Goal: Navigation & Orientation: Find specific page/section

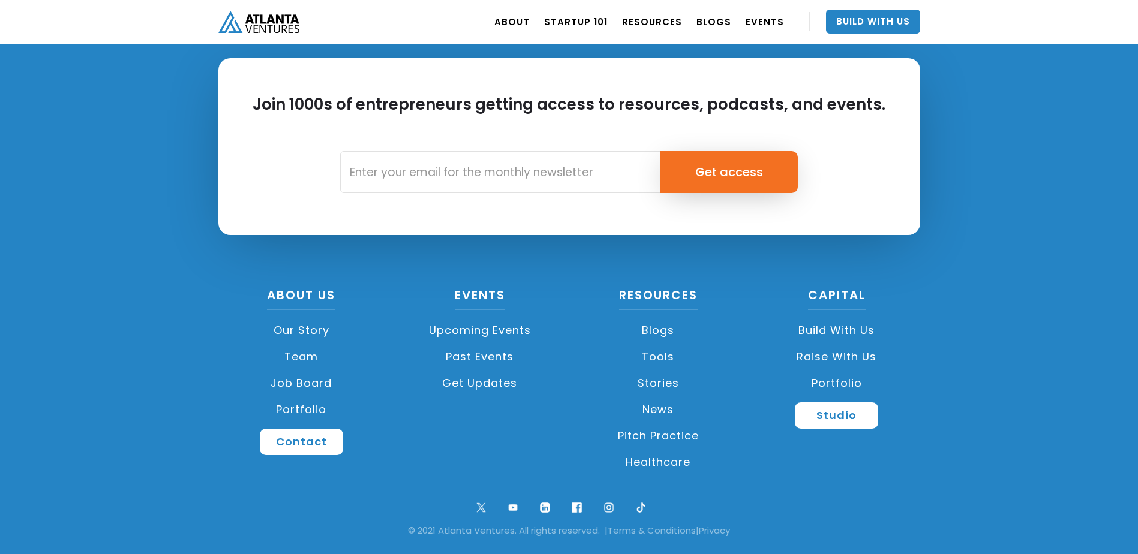
scroll to position [971, 0]
click at [297, 356] on link "Team" at bounding box center [301, 356] width 167 height 26
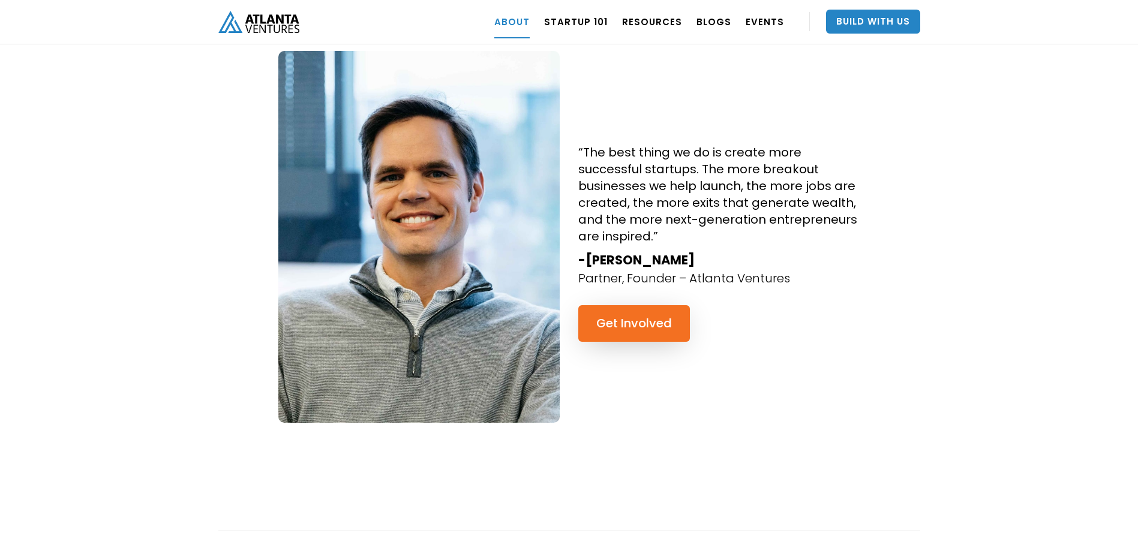
scroll to position [1098, 0]
